Goal: Navigation & Orientation: Find specific page/section

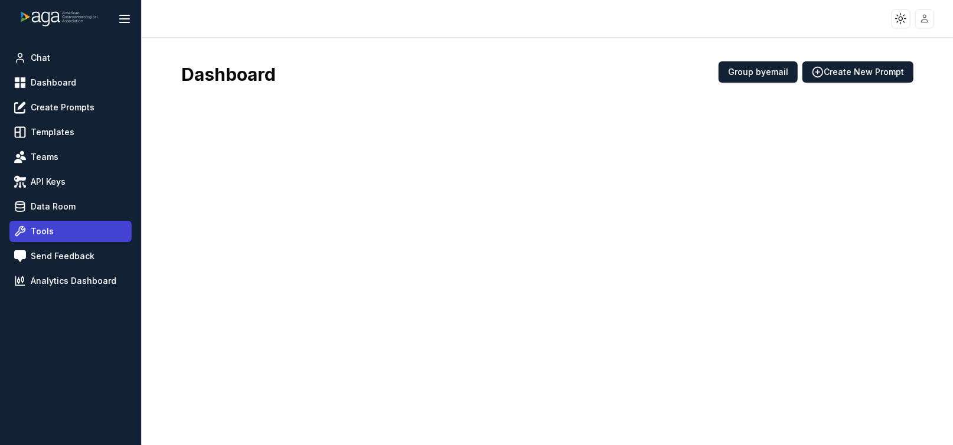
click at [36, 232] on span "Tools" at bounding box center [42, 232] width 23 height 12
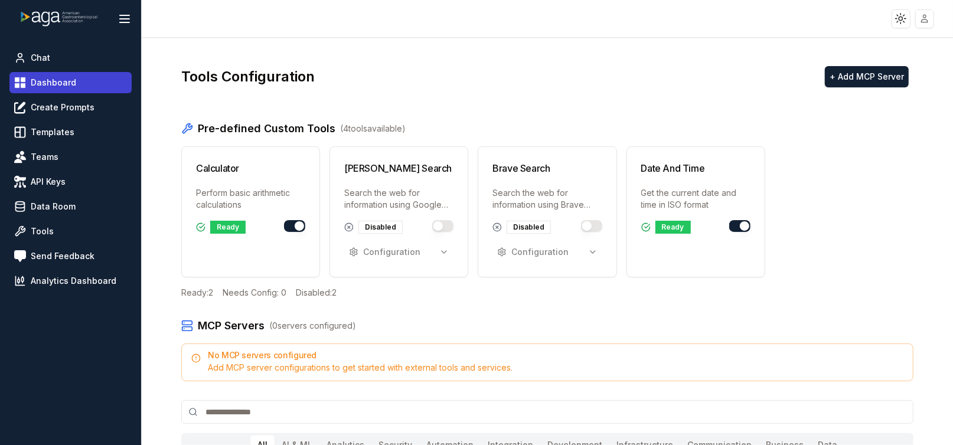
click at [40, 80] on span "Dashboard" at bounding box center [53, 83] width 45 height 12
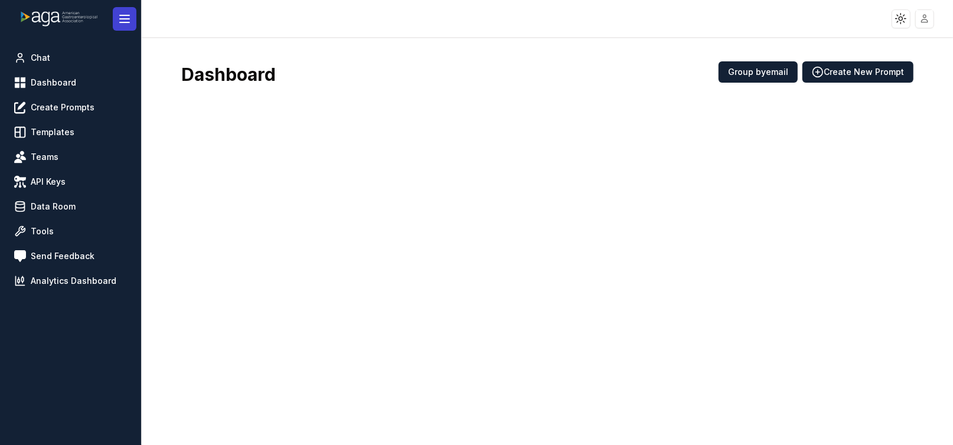
click at [126, 19] on line at bounding box center [124, 19] width 9 height 0
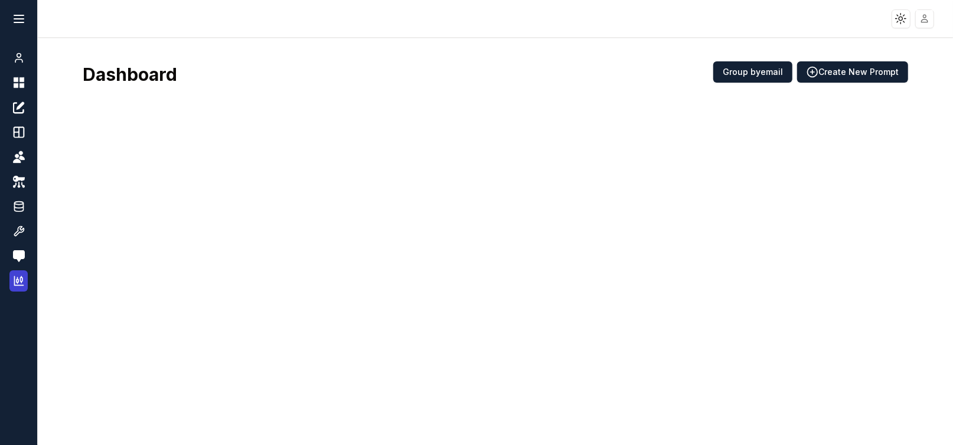
click at [17, 280] on icon at bounding box center [19, 281] width 12 height 12
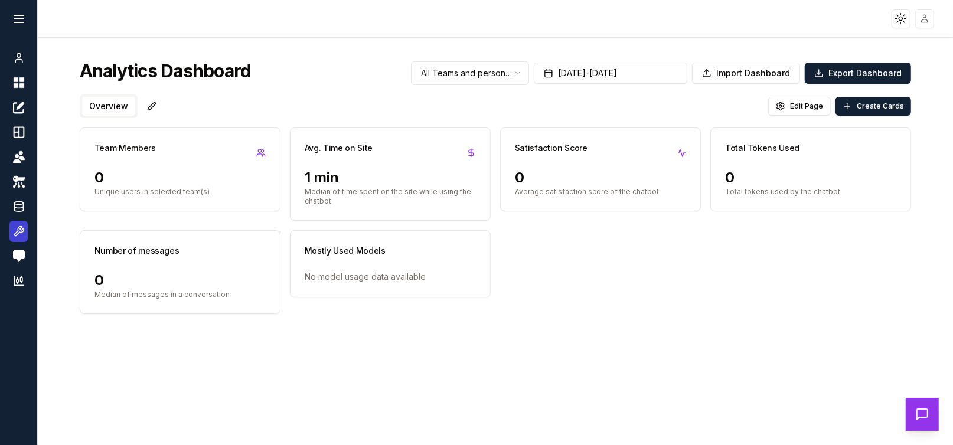
click at [16, 233] on icon at bounding box center [18, 231] width 9 height 9
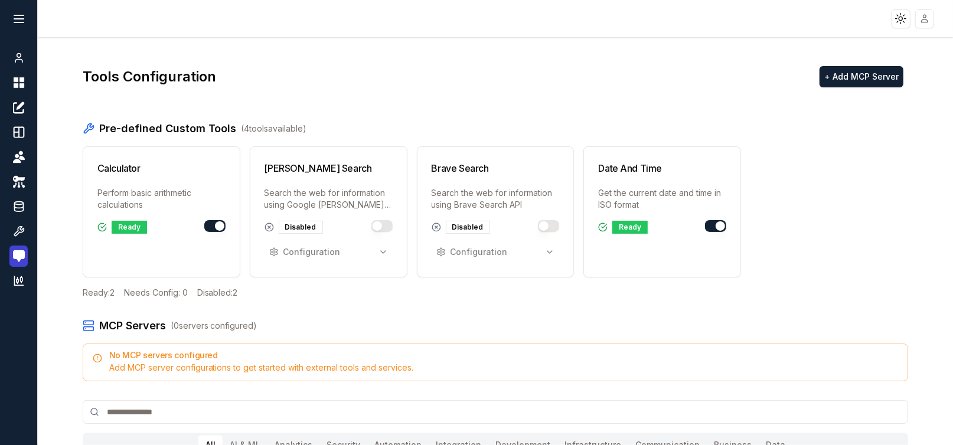
click at [22, 257] on img at bounding box center [19, 256] width 12 height 12
click at [13, 204] on icon at bounding box center [19, 207] width 12 height 14
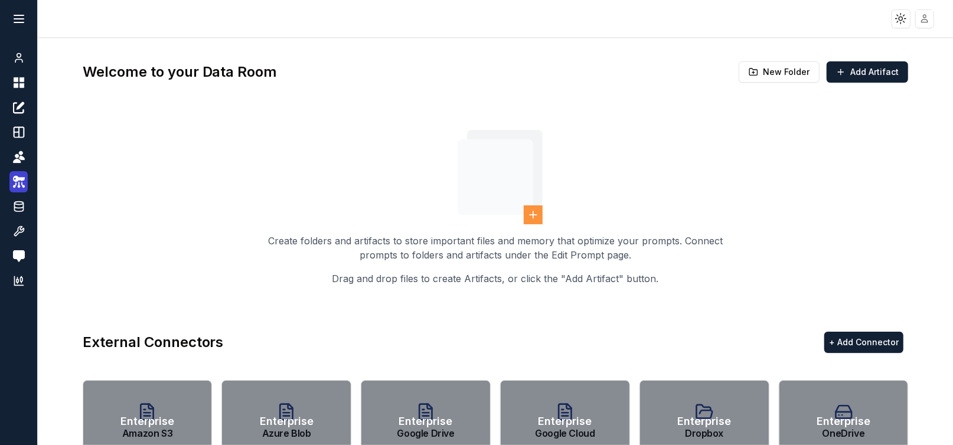
click at [18, 175] on icon at bounding box center [19, 182] width 12 height 14
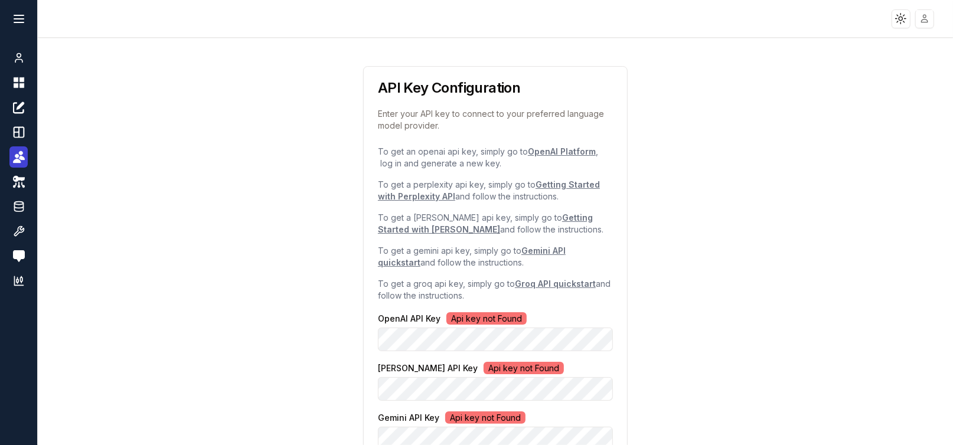
click at [21, 150] on icon at bounding box center [19, 157] width 12 height 14
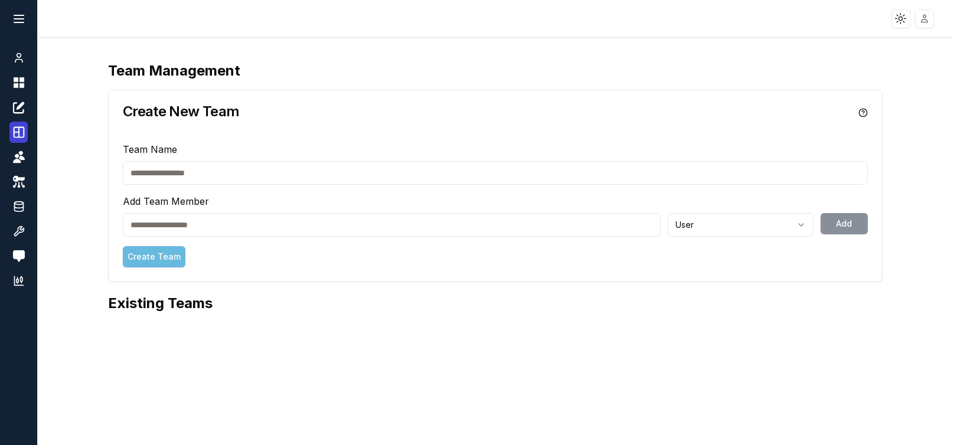
click at [18, 132] on icon at bounding box center [18, 132] width 11 height 11
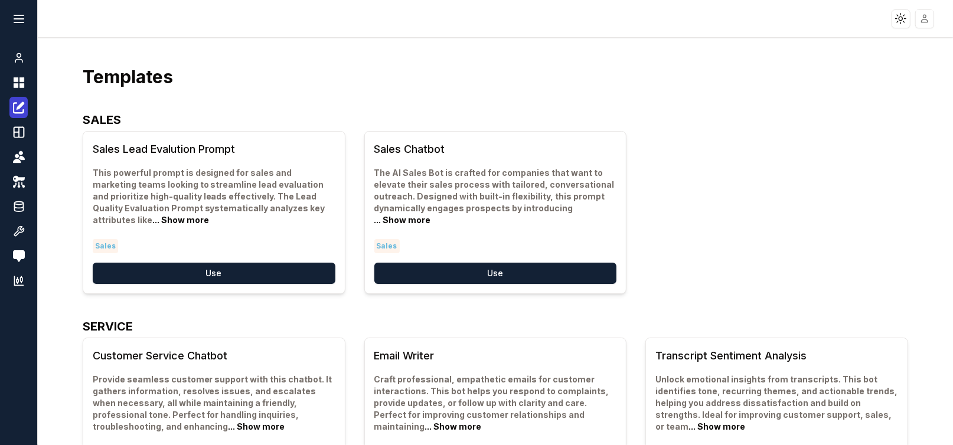
click at [18, 102] on icon at bounding box center [19, 107] width 12 height 14
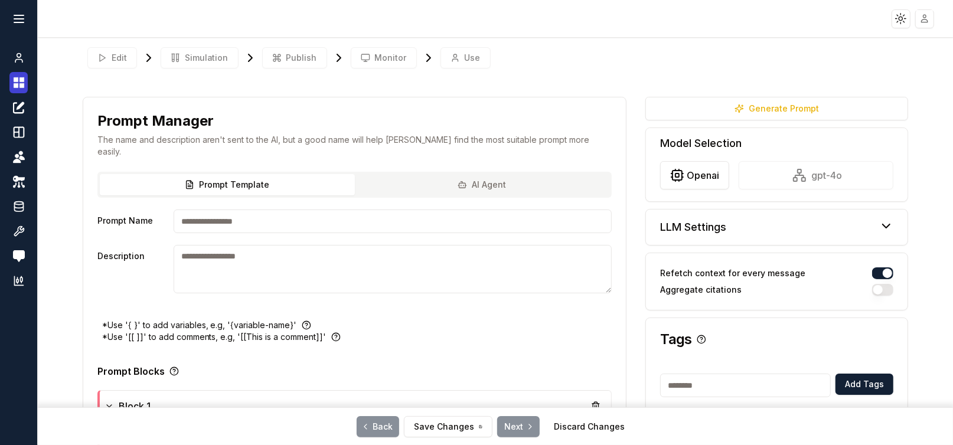
click at [18, 86] on icon at bounding box center [16, 85] width 5 height 5
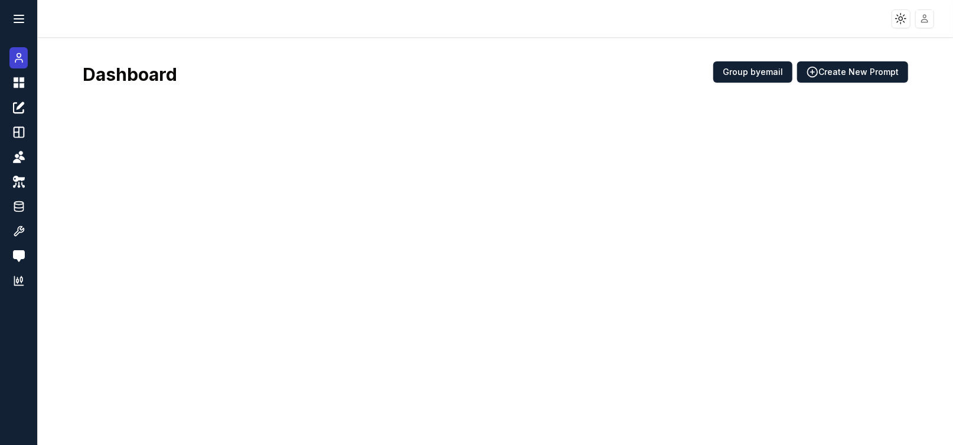
click at [15, 60] on icon at bounding box center [18, 61] width 7 height 3
